Goal: Book appointment/travel/reservation

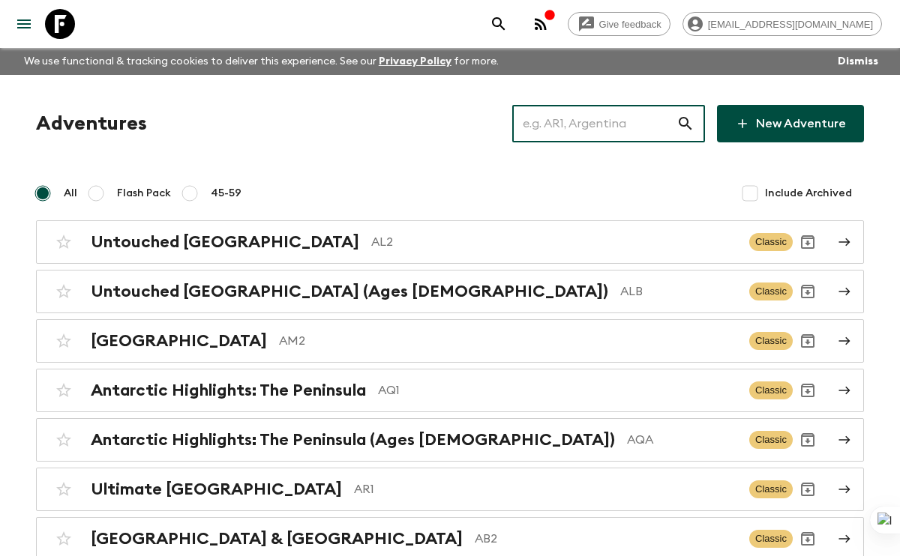
click at [619, 121] on input "text" at bounding box center [594, 124] width 164 height 42
paste input "TH2_[DATE]"
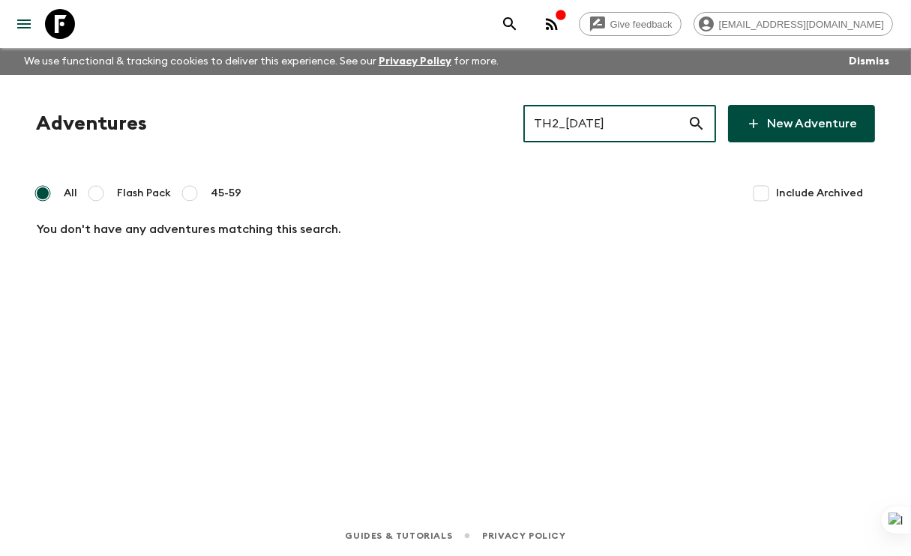
drag, startPoint x: 654, startPoint y: 127, endPoint x: 574, endPoint y: 108, distance: 81.7
click at [574, 108] on input "TH2_[DATE]" at bounding box center [605, 124] width 164 height 42
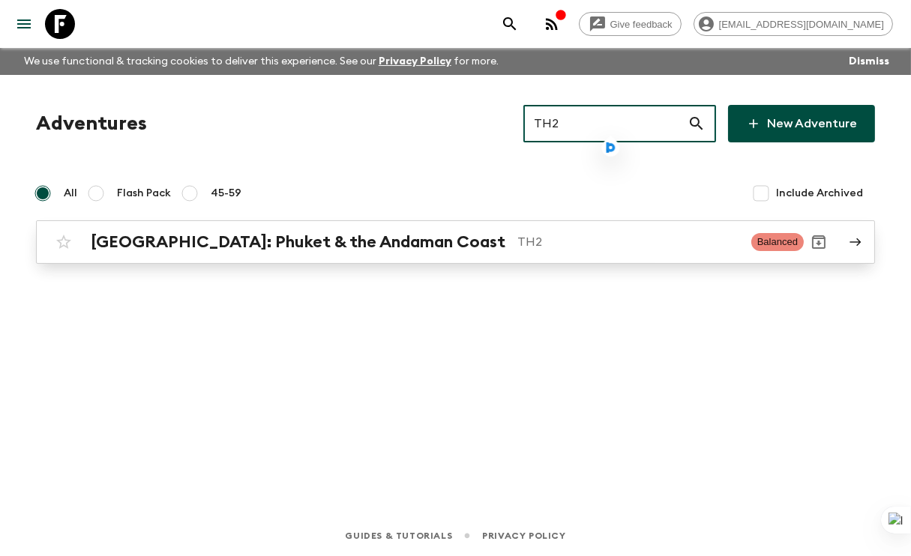
type input "TH2"
click at [528, 236] on p "TH2" at bounding box center [628, 242] width 222 height 18
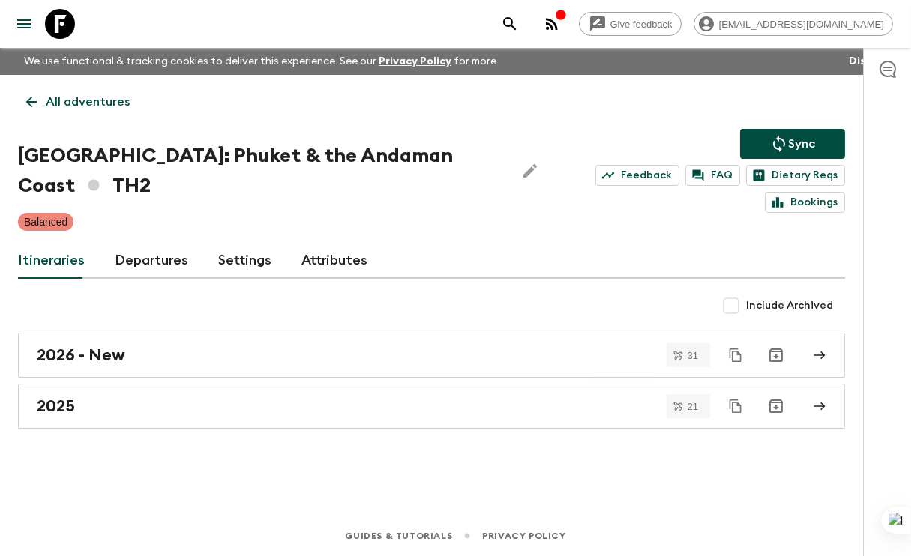
click at [137, 243] on link "Departures" at bounding box center [151, 261] width 73 height 36
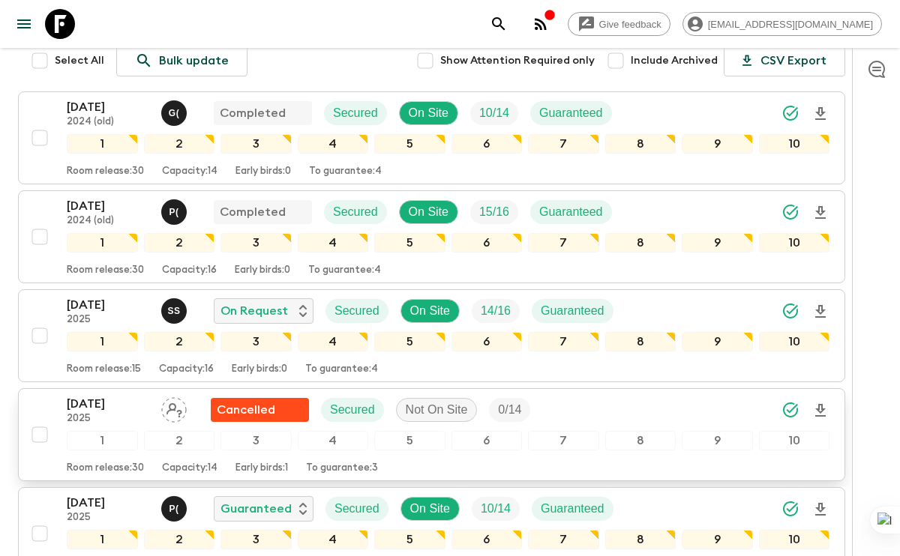
scroll to position [600, 0]
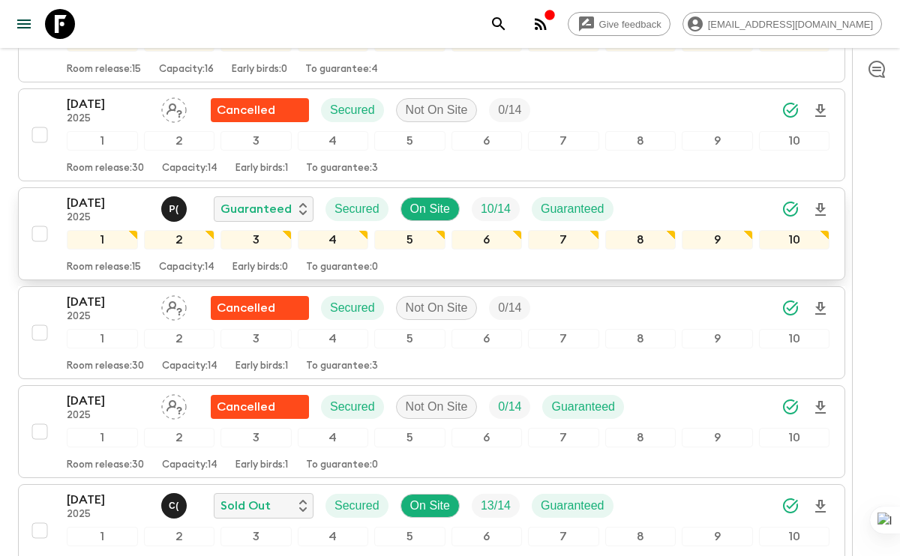
click at [106, 194] on p "[DATE]" at bounding box center [108, 203] width 82 height 18
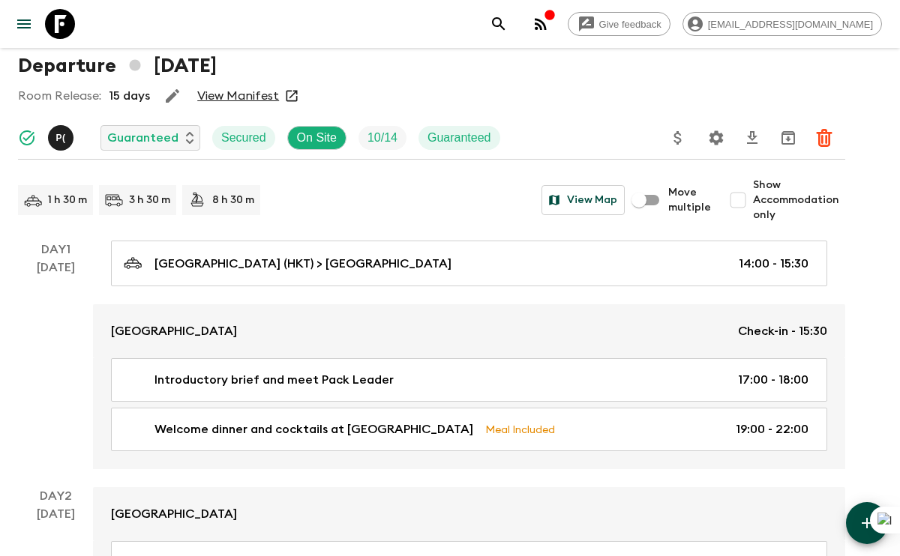
scroll to position [75, 0]
